Goal: Use online tool/utility: Utilize a website feature to perform a specific function

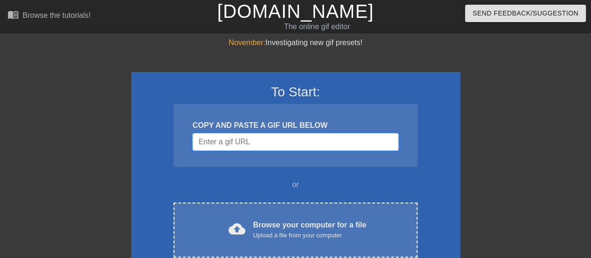
click at [238, 144] on input "Username" at bounding box center [295, 142] width 206 height 18
click at [274, 140] on input "Username" at bounding box center [295, 142] width 206 height 18
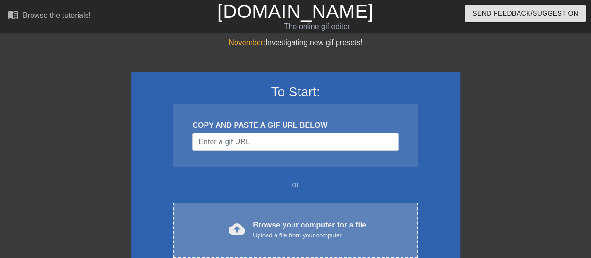
click at [268, 225] on div "Browse your computer for a file Upload a file from your computer" at bounding box center [309, 230] width 113 height 21
click at [231, 225] on span "cloud_upload" at bounding box center [237, 229] width 17 height 17
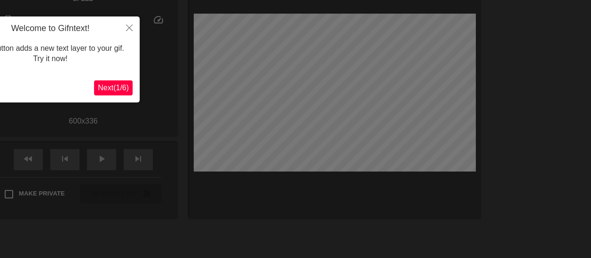
scroll to position [23, 0]
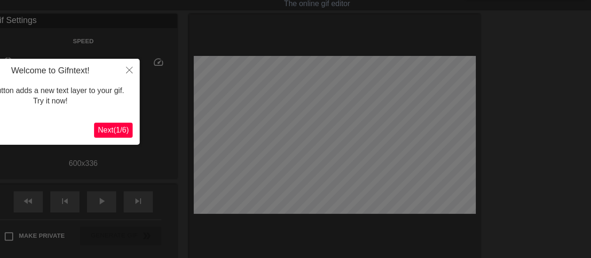
click at [101, 129] on span "Next ( 1 / 6 )" at bounding box center [113, 130] width 31 height 8
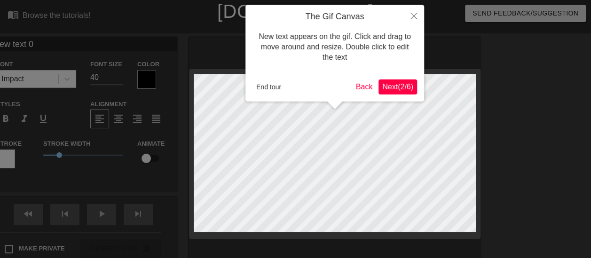
click at [388, 91] on span "Next ( 2 / 6 )" at bounding box center [397, 87] width 31 height 8
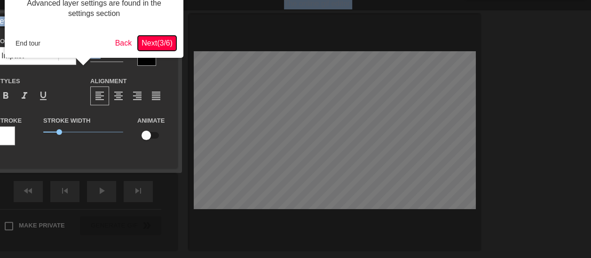
click at [159, 40] on span "Next ( 3 / 6 )" at bounding box center [157, 43] width 31 height 8
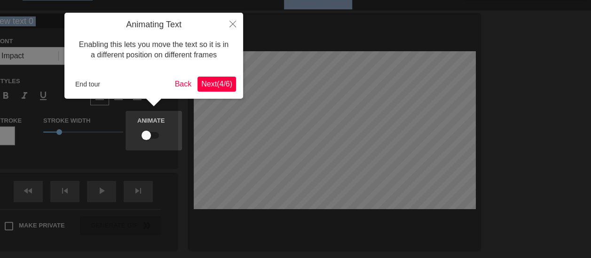
scroll to position [0, 0]
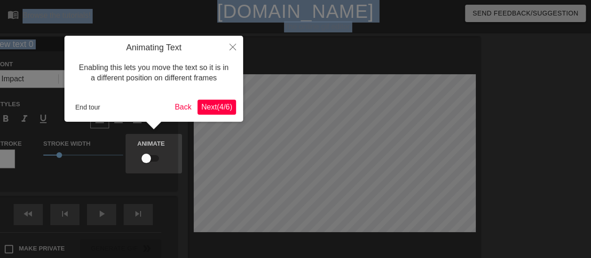
click at [221, 105] on span "Next ( 4 / 6 )" at bounding box center [216, 107] width 31 height 8
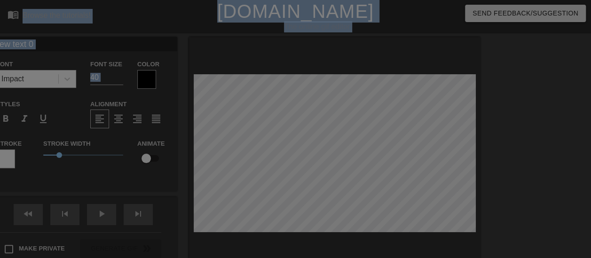
scroll to position [125, 0]
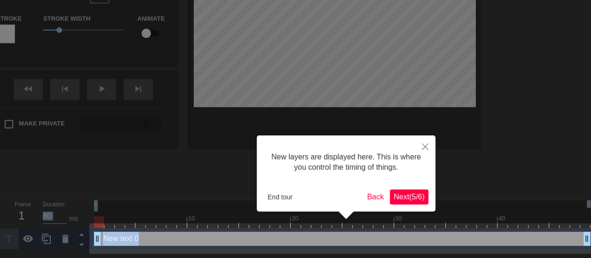
click at [401, 199] on span "Next ( 5 / 6 )" at bounding box center [409, 197] width 31 height 8
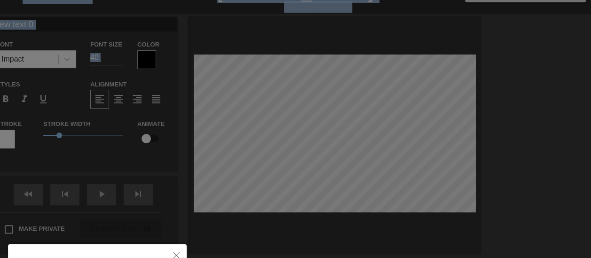
scroll to position [0, 0]
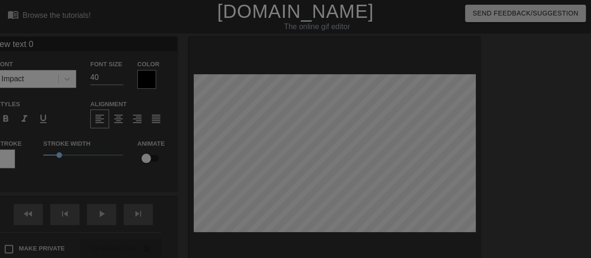
click at [322, 145] on div at bounding box center [295, 190] width 591 height 380
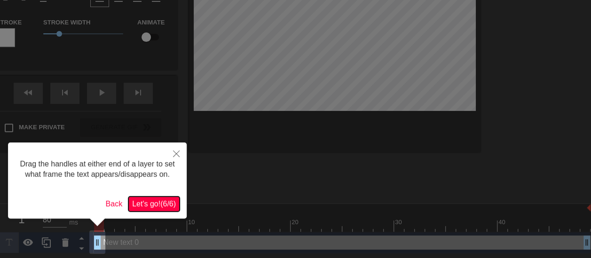
click at [167, 203] on span "Let's go! ( 6 / 6 )" at bounding box center [154, 204] width 44 height 8
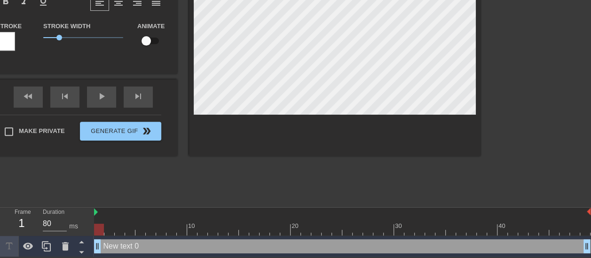
scroll to position [1, 1]
paste textarea "気づけば、何度も繰り返してしまう—"
type input "気づけば、何度も繰り返してしまう—"
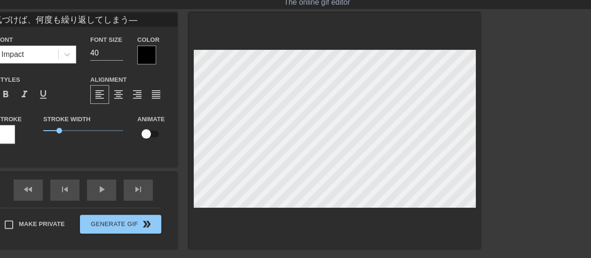
type textarea "気づけば、何度も繰り返してしまう—"
click at [61, 131] on span "1" at bounding box center [59, 131] width 6 height 6
drag, startPoint x: 60, startPoint y: 131, endPoint x: 55, endPoint y: 131, distance: 5.7
click at [55, 131] on span "0.7" at bounding box center [55, 131] width 6 height 6
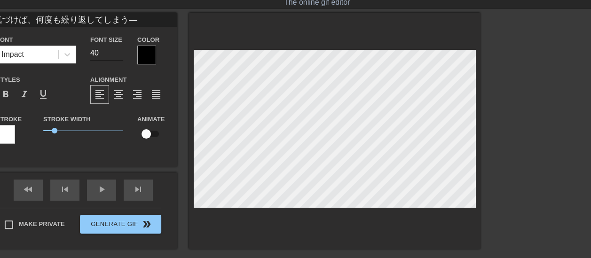
click at [96, 56] on input "40" at bounding box center [106, 53] width 33 height 15
drag, startPoint x: 99, startPoint y: 54, endPoint x: 86, endPoint y: 52, distance: 13.8
click at [86, 55] on div "Font Size 40" at bounding box center [106, 49] width 47 height 31
type input "気づけば、何度も繰り返してしまう—"
type input "2"
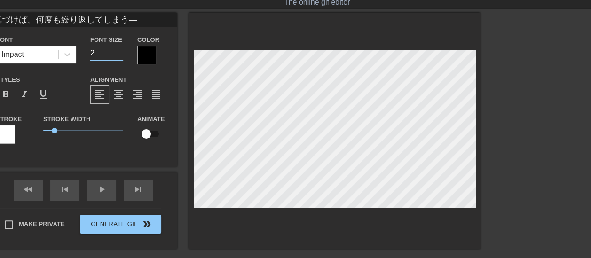
type input "気づけば、何度も繰り返してしまう—"
type input "20"
type input "気づけば、何度も繰り返してしまう—"
type input "21"
click at [119, 52] on input "21" at bounding box center [106, 53] width 33 height 15
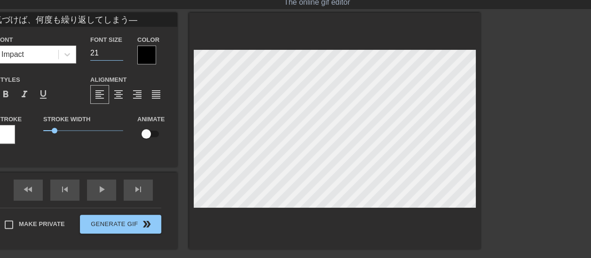
type input "気づけば、何度も繰り返してしまう—"
type input "22"
click at [119, 52] on input "22" at bounding box center [106, 53] width 33 height 15
type input "気づけば、何度も繰り返してしまう—"
type input "23"
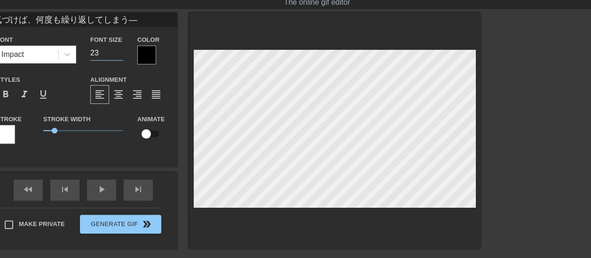
click at [119, 52] on input "23" at bounding box center [106, 53] width 33 height 15
type input "気づけば、何度も繰り返してしまう—"
type input "24"
click at [119, 52] on input "24" at bounding box center [106, 53] width 33 height 15
type input "気づけば、何度も繰り返してしまう—"
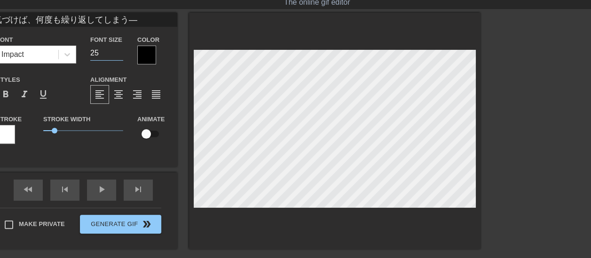
type input "25"
click at [119, 52] on input "25" at bounding box center [106, 53] width 33 height 15
click at [541, 139] on div at bounding box center [562, 154] width 141 height 282
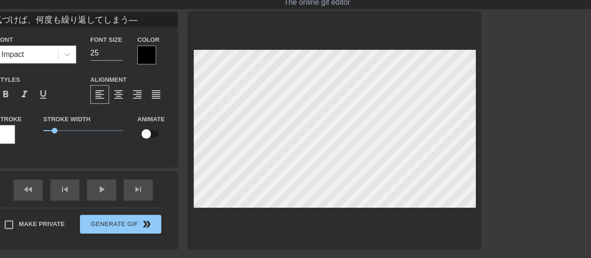
click at [497, 71] on div "title add_circle image add_circle crop photo_size_select_large help keyboard 気づ…" at bounding box center [295, 154] width 591 height 282
type input "気づけば、何度も繰り返してしまう"
type textarea "気づけば、何度も繰り返してしまう"
type input "気づけば、何度も繰り返してしまう."
type textarea "気づけば、何度も繰り返してしまう."
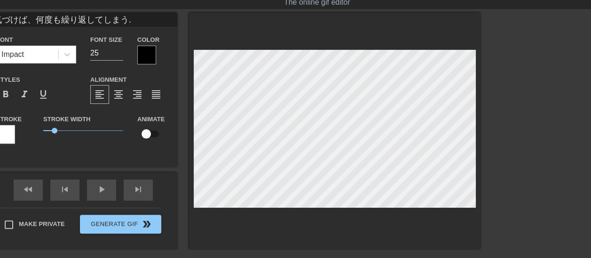
type input "気づけば、何度も繰り返してしまう.."
type textarea "気づけば、何度も繰り返してしまう.."
type input "気づけば、何度も繰り返してしまう..."
type textarea "気づけば、何度も繰り返してしまう..."
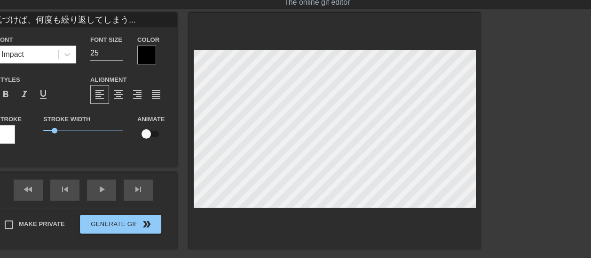
scroll to position [1, 7]
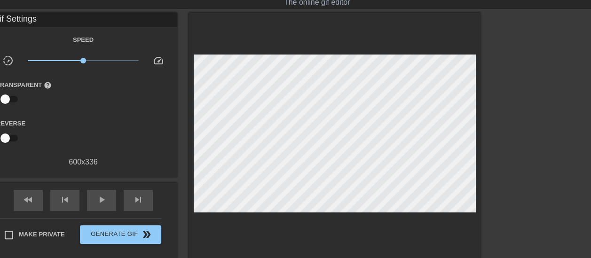
click at [513, 86] on div at bounding box center [562, 154] width 141 height 282
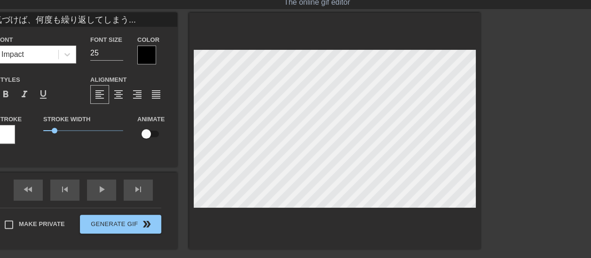
click at [533, 74] on div at bounding box center [562, 154] width 141 height 282
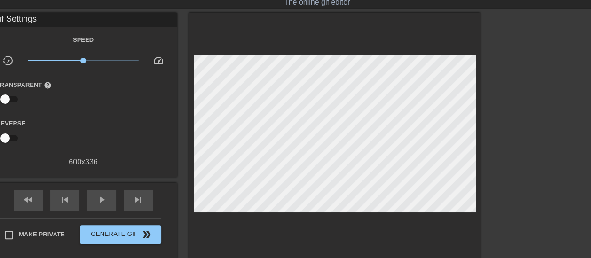
click at [533, 93] on div at bounding box center [562, 154] width 141 height 282
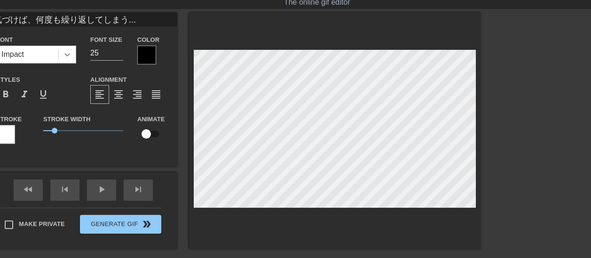
click at [66, 54] on icon at bounding box center [67, 54] width 6 height 3
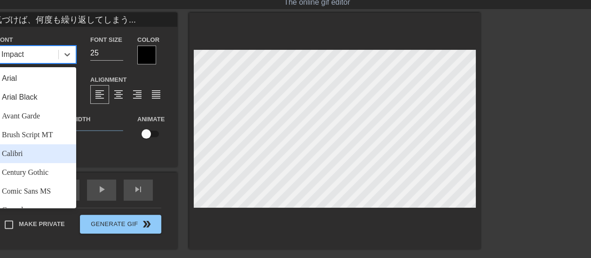
click at [40, 153] on div "Calibri" at bounding box center [36, 153] width 80 height 19
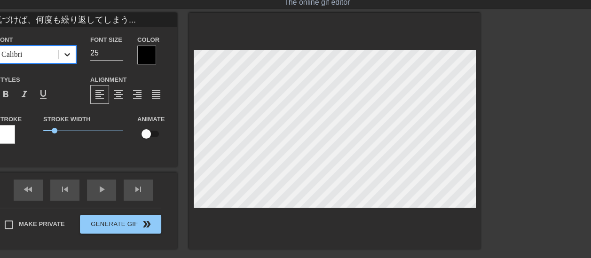
click at [68, 57] on icon at bounding box center [67, 54] width 9 height 9
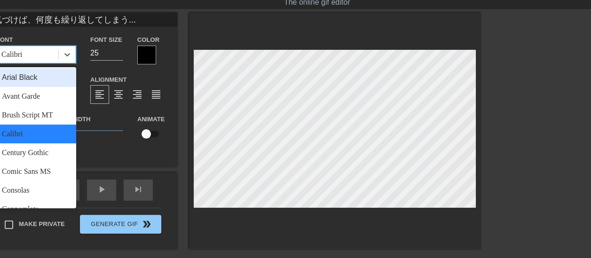
scroll to position [0, 0]
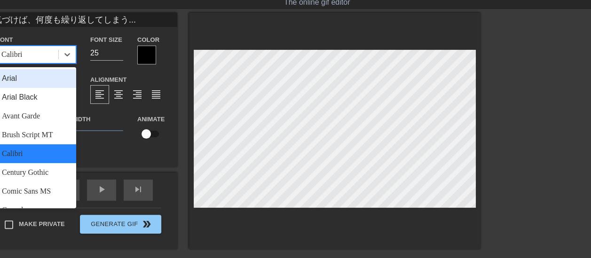
click at [42, 79] on div "Arial" at bounding box center [36, 78] width 80 height 19
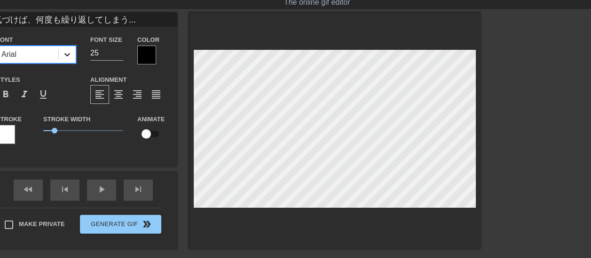
click at [61, 56] on div at bounding box center [67, 54] width 17 height 17
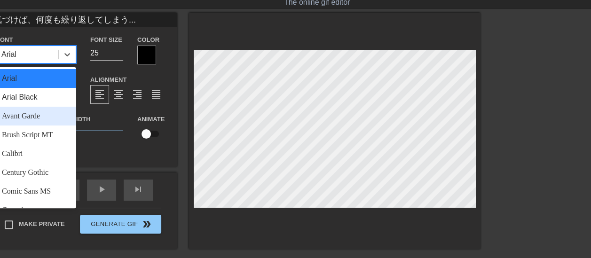
click at [43, 119] on div "Avant Garde" at bounding box center [36, 116] width 80 height 19
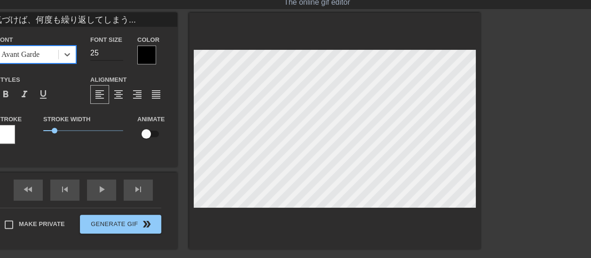
type input "気づけば、何度も繰り返してしまう..."
type input "24"
click at [120, 54] on input "24" at bounding box center [106, 53] width 33 height 15
type input "気づけば、何度も繰り返してしまう..."
type input "23"
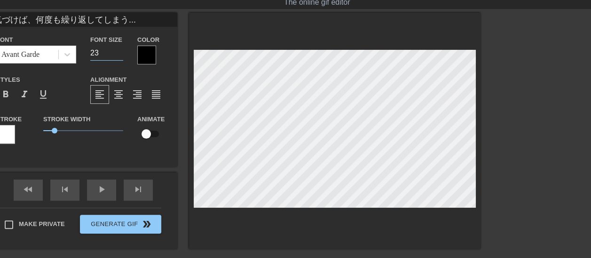
click at [120, 54] on input "23" at bounding box center [106, 53] width 33 height 15
type input "気づけば、何度も繰り返してしまう..."
type input "22"
click at [120, 54] on input "22" at bounding box center [106, 53] width 33 height 15
click at [151, 53] on div at bounding box center [146, 55] width 19 height 19
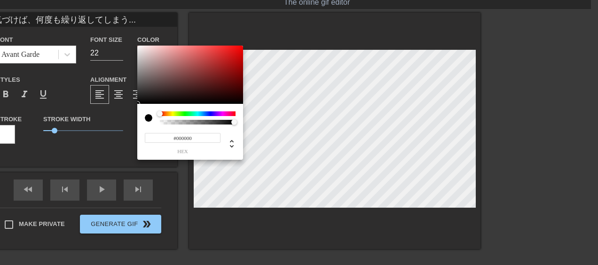
click at [149, 118] on div at bounding box center [149, 118] width 8 height 8
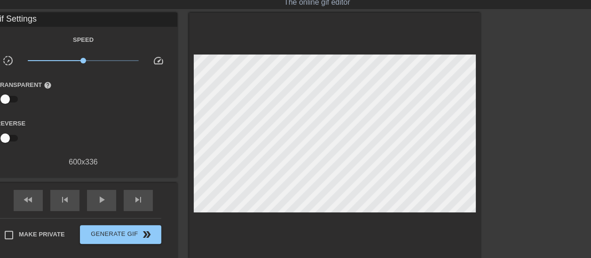
click at [9, 19] on div "Gif Settings" at bounding box center [83, 20] width 188 height 14
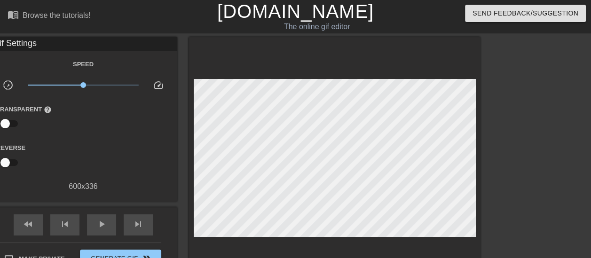
click at [9, 44] on div "Gif Settings" at bounding box center [83, 44] width 188 height 14
click at [6, 163] on input "checkbox" at bounding box center [5, 163] width 54 height 18
click at [17, 160] on input "checkbox" at bounding box center [14, 163] width 54 height 18
click at [17, 160] on input "checkbox" at bounding box center [5, 163] width 54 height 18
click at [17, 160] on input "checkbox" at bounding box center [14, 163] width 54 height 18
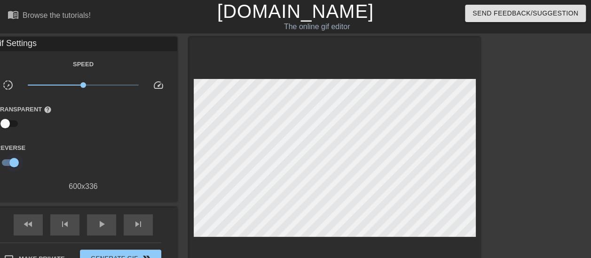
checkbox input "false"
click at [26, 45] on div "Gif Settings" at bounding box center [83, 44] width 188 height 14
click at [16, 41] on div "Gif Settings" at bounding box center [83, 44] width 188 height 14
click at [236, 28] on div "The online gif editor" at bounding box center [317, 26] width 231 height 11
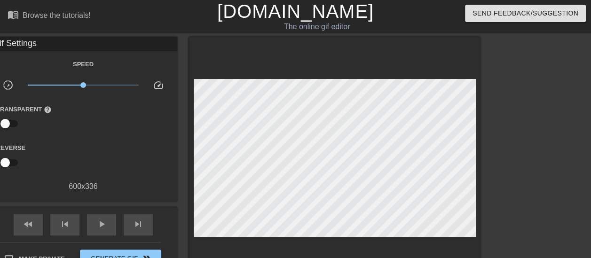
click at [239, 50] on div at bounding box center [335, 160] width 292 height 247
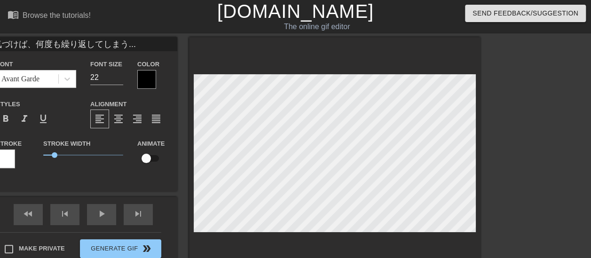
click at [8, 163] on div at bounding box center [5, 159] width 19 height 19
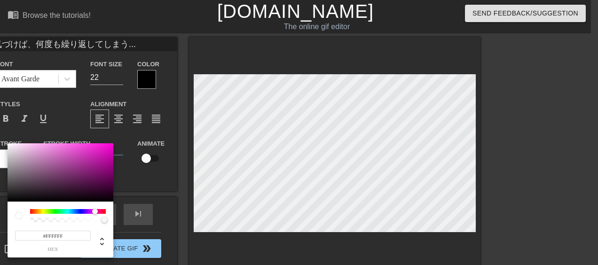
drag, startPoint x: 32, startPoint y: 212, endPoint x: 92, endPoint y: 209, distance: 60.3
click at [92, 209] on div at bounding box center [95, 212] width 6 height 6
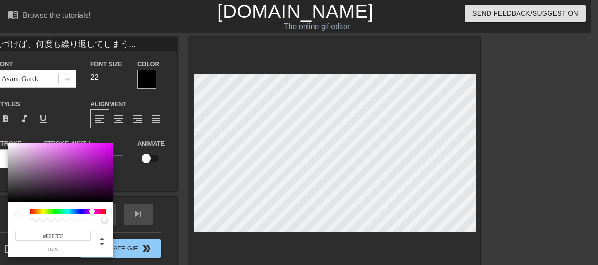
type input "気づけば、何度も繰り返してしまう..."
type input "#110512"
click at [82, 198] on div at bounding box center [61, 172] width 106 height 58
click at [18, 217] on div at bounding box center [19, 216] width 8 height 8
type input "気づけば、何度も繰り返してしまう..."
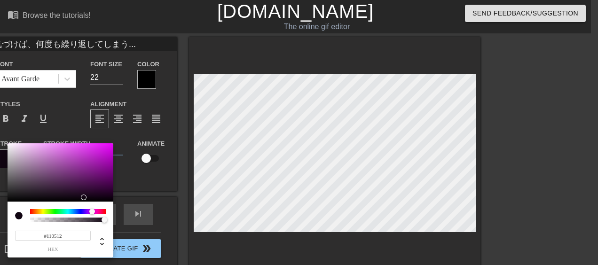
type input "#181718"
click at [14, 196] on div at bounding box center [61, 172] width 106 height 58
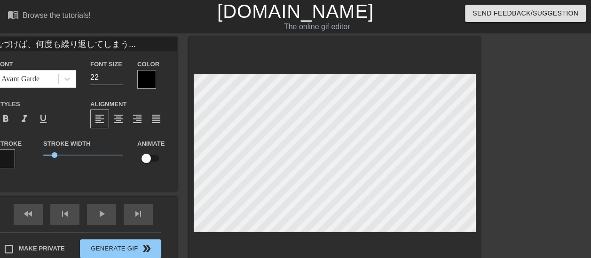
type textarea "気づけば、何度も繰り返してしまう..."
click at [534, 94] on div at bounding box center [562, 178] width 141 height 282
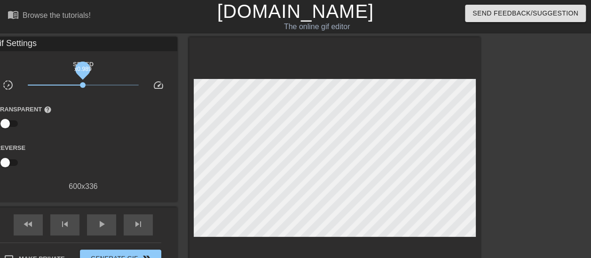
drag, startPoint x: 84, startPoint y: 82, endPoint x: 83, endPoint y: 87, distance: 5.7
click at [83, 87] on span "x0.989" at bounding box center [83, 85] width 111 height 11
drag, startPoint x: 7, startPoint y: 123, endPoint x: 30, endPoint y: 124, distance: 23.6
click at [30, 124] on div "Transparent help" at bounding box center [28, 118] width 79 height 30
click at [15, 125] on input "checkbox" at bounding box center [5, 124] width 54 height 18
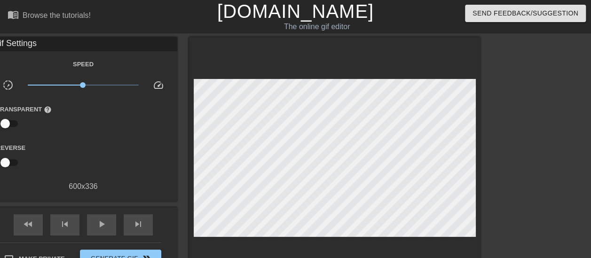
checkbox input "true"
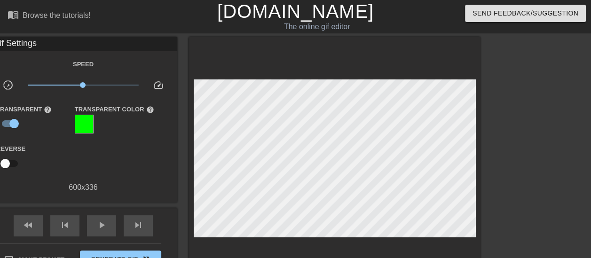
click at [81, 121] on div at bounding box center [84, 124] width 19 height 19
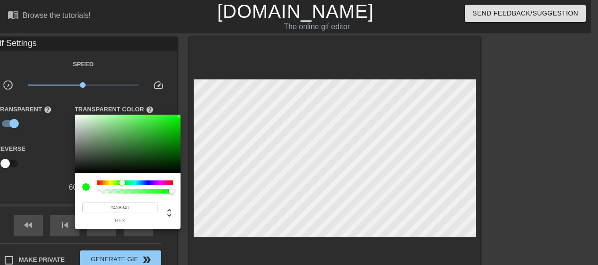
click at [142, 132] on div at bounding box center [128, 144] width 106 height 58
click at [150, 125] on div at bounding box center [128, 144] width 106 height 58
click at [148, 151] on div at bounding box center [128, 144] width 106 height 58
click at [127, 168] on div at bounding box center [128, 144] width 106 height 58
click at [92, 170] on div at bounding box center [128, 144] width 106 height 58
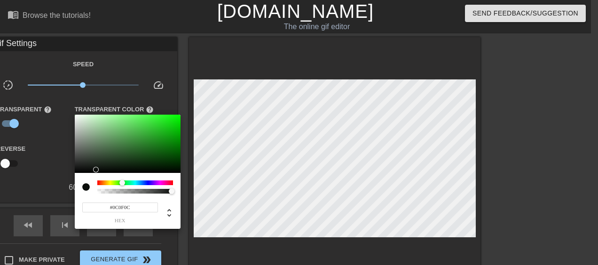
type input "#121312"
click at [81, 169] on div at bounding box center [128, 144] width 106 height 58
click at [43, 147] on div at bounding box center [299, 132] width 598 height 265
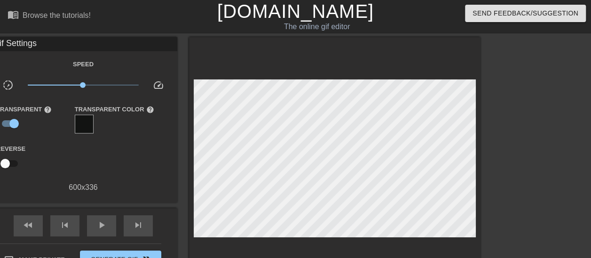
click at [95, 131] on div "Transparent Color help" at bounding box center [115, 118] width 80 height 31
click at [17, 163] on input "checkbox" at bounding box center [5, 164] width 54 height 18
click at [16, 163] on input "checkbox" at bounding box center [14, 164] width 54 height 18
click at [15, 164] on input "checkbox" at bounding box center [5, 164] width 54 height 18
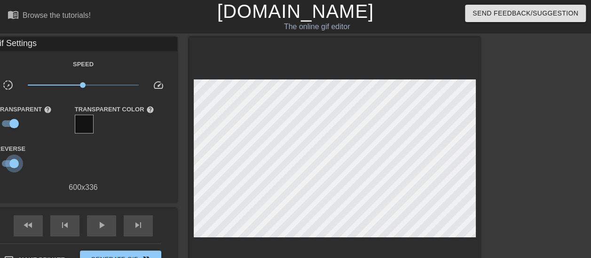
click at [15, 164] on input "checkbox" at bounding box center [14, 164] width 54 height 18
checkbox input "false"
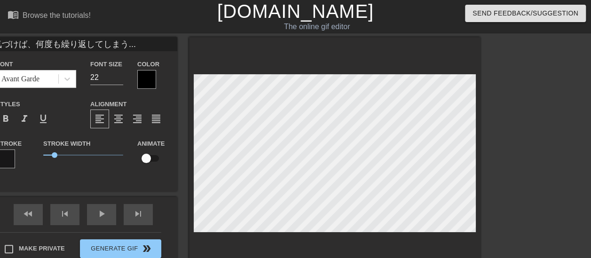
scroll to position [1, 1]
type input "気づけば、何度も繰り返してしまう..."
type textarea "気づけば、 何度も繰り返してしまう..."
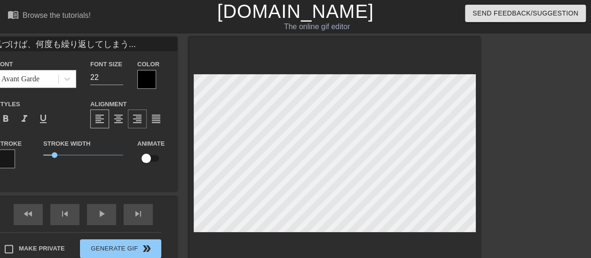
click at [136, 118] on span "format_align_right" at bounding box center [137, 118] width 11 height 11
click at [517, 100] on div at bounding box center [562, 178] width 141 height 282
click at [531, 95] on div at bounding box center [562, 178] width 141 height 282
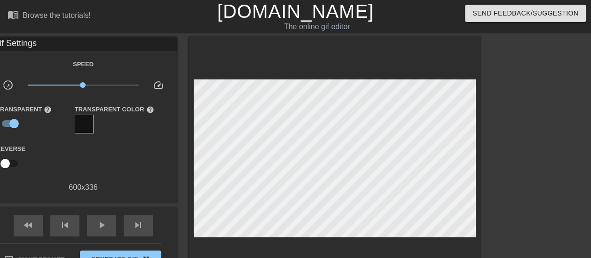
click at [543, 132] on div at bounding box center [562, 178] width 141 height 282
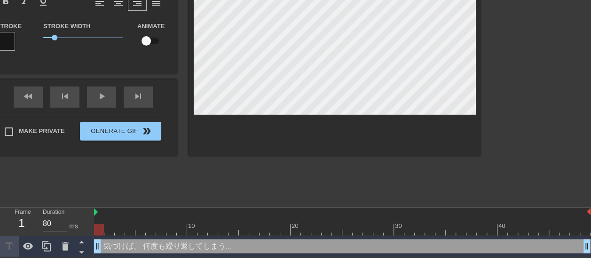
scroll to position [0, 0]
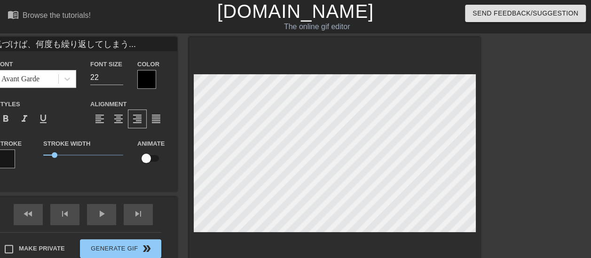
click at [510, 83] on div at bounding box center [562, 178] width 141 height 282
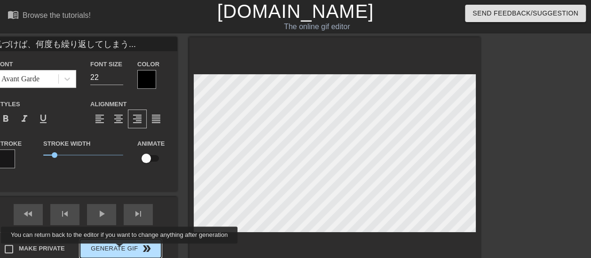
click at [120, 250] on button "Generate Gif double_arrow" at bounding box center [120, 248] width 81 height 19
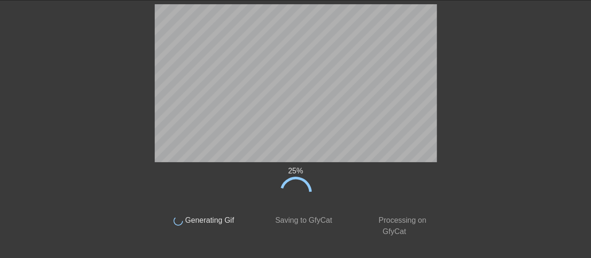
scroll to position [18, 0]
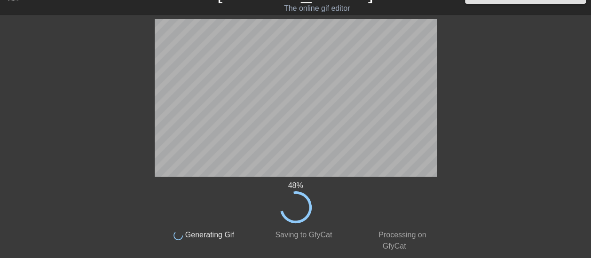
click at [455, 88] on div at bounding box center [518, 160] width 141 height 282
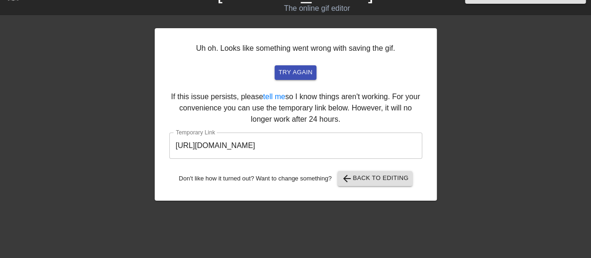
click at [491, 71] on div at bounding box center [518, 160] width 141 height 282
